Goal: Transaction & Acquisition: Purchase product/service

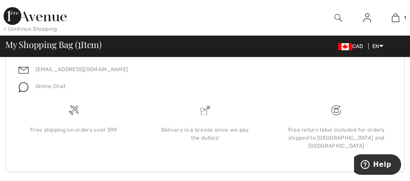
scroll to position [564, 0]
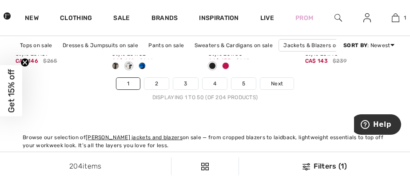
scroll to position [2887, 0]
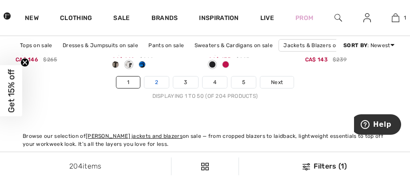
click at [151, 81] on link "2" at bounding box center [156, 82] width 24 height 12
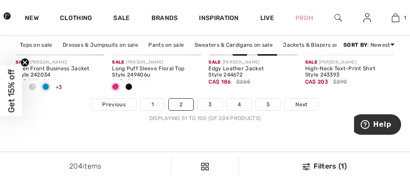
scroll to position [2888, 0]
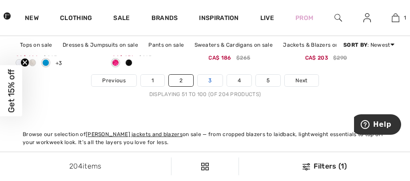
click at [211, 81] on link "3" at bounding box center [210, 81] width 24 height 12
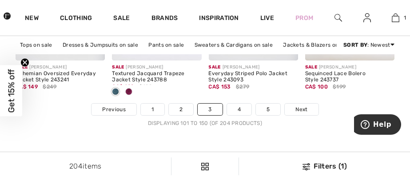
scroll to position [2865, 0]
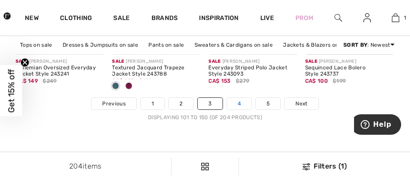
click at [244, 99] on link "4" at bounding box center [239, 104] width 24 height 12
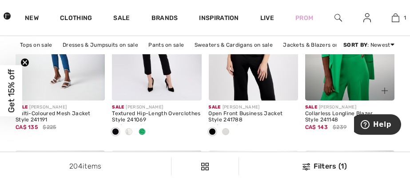
scroll to position [2013, 0]
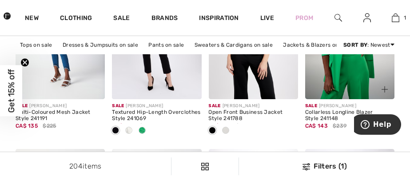
click at [340, 70] on img at bounding box center [349, 32] width 89 height 134
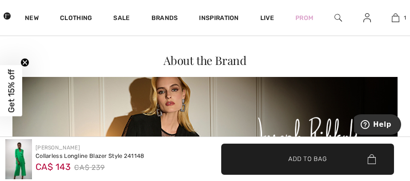
scroll to position [1469, 0]
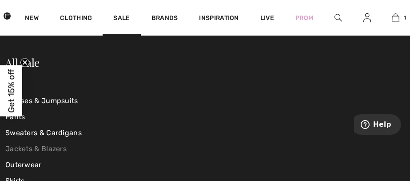
click at [57, 148] on link "Jackets & Blazers" at bounding box center [71, 149] width 133 height 16
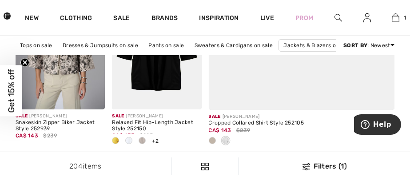
scroll to position [321, 0]
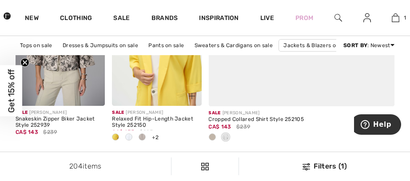
click at [151, 84] on img at bounding box center [156, 39] width 89 height 134
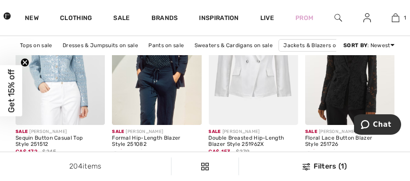
scroll to position [1973, 0]
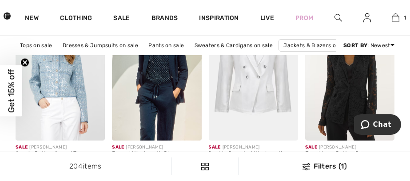
click at [339, 73] on img at bounding box center [349, 74] width 89 height 134
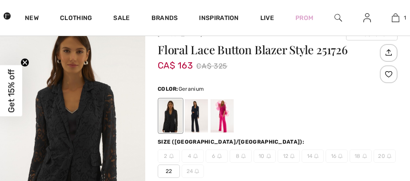
checkbox input "true"
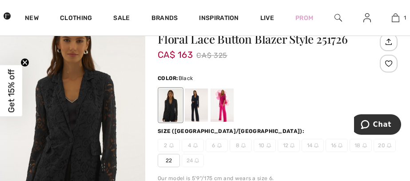
scroll to position [50, 0]
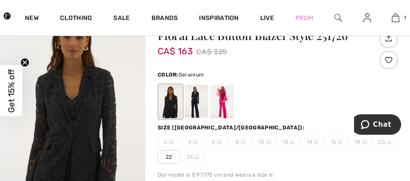
click at [219, 97] on div at bounding box center [222, 101] width 23 height 33
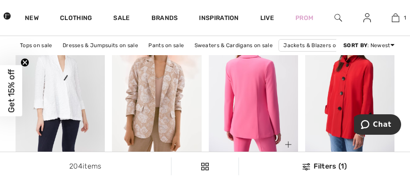
scroll to position [2398, 0]
click at [246, 94] on img at bounding box center [253, 87] width 89 height 134
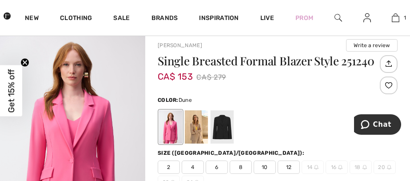
click at [193, 126] on div at bounding box center [196, 126] width 23 height 33
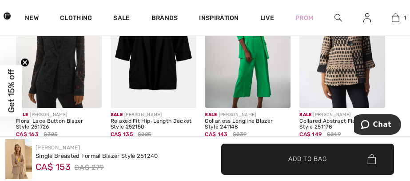
scroll to position [991, 0]
